Goal: Find specific page/section: Find specific page/section

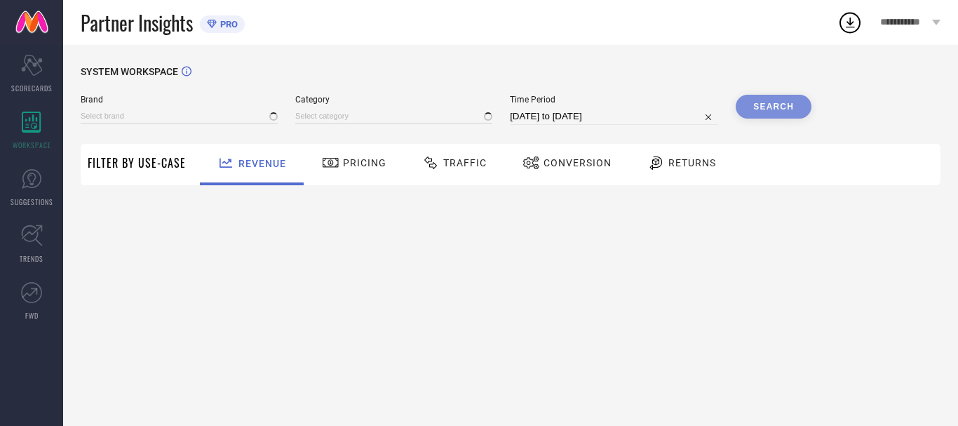
type input "MORCHARI"
type input "All"
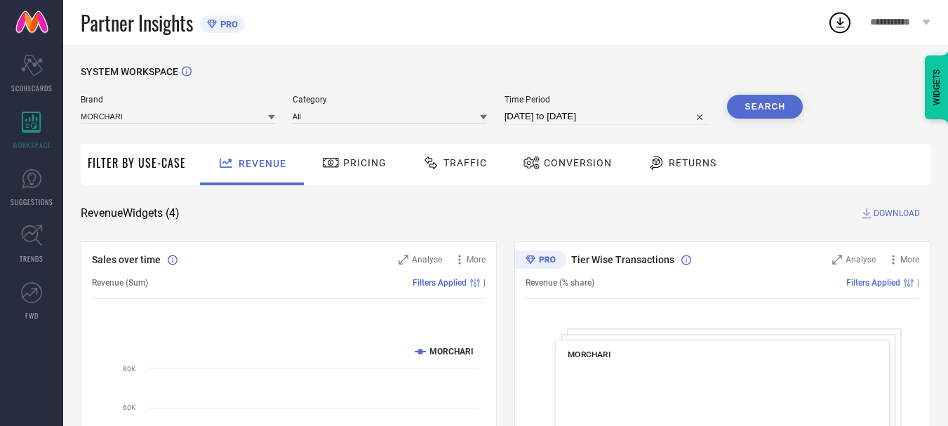
click at [701, 172] on div "Returns" at bounding box center [682, 163] width 76 height 24
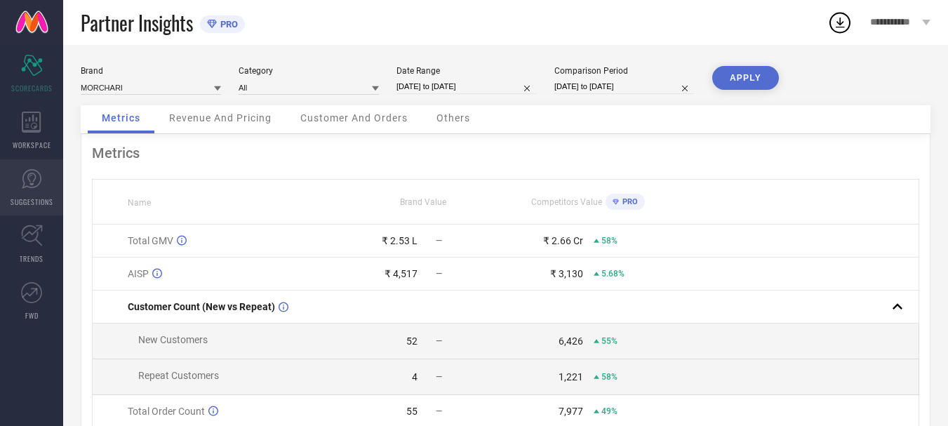
click at [24, 189] on link "SUGGESTIONS" at bounding box center [31, 187] width 63 height 56
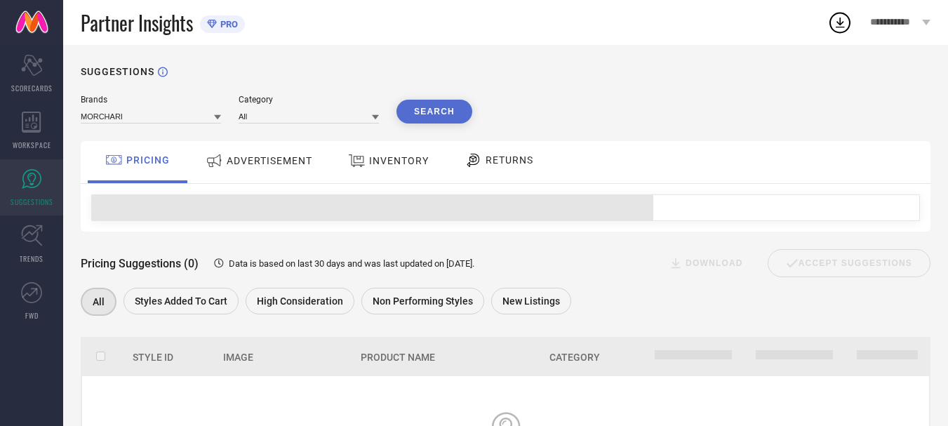
click at [217, 157] on icon at bounding box center [215, 161] width 18 height 18
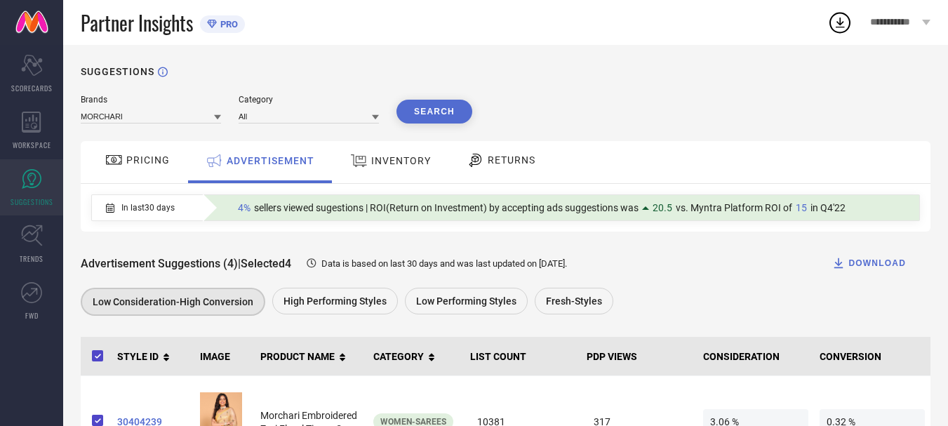
click at [144, 174] on div "PRICING" at bounding box center [138, 162] width 100 height 42
